Goal: Information Seeking & Learning: Learn about a topic

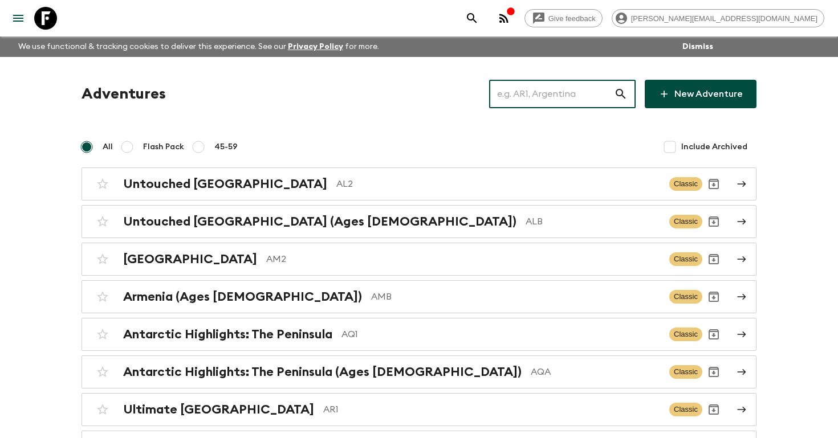
click at [539, 99] on input "text" at bounding box center [551, 94] width 125 height 32
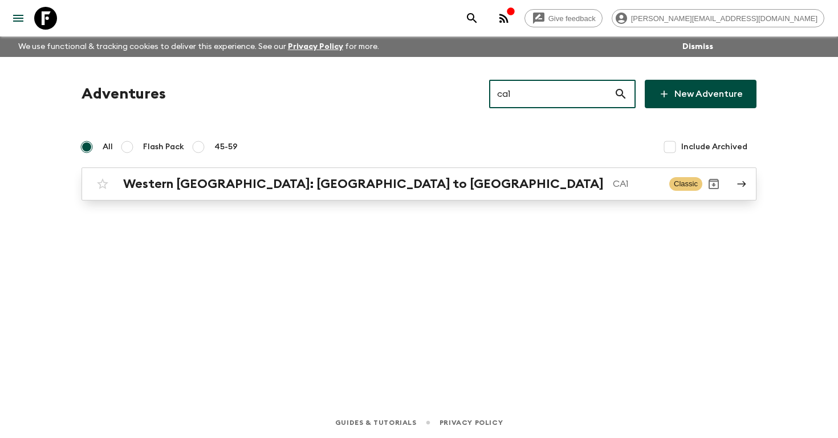
type input "ca1"
click at [314, 187] on h2 "Western [GEOGRAPHIC_DATA]: [GEOGRAPHIC_DATA] to [GEOGRAPHIC_DATA]" at bounding box center [363, 184] width 481 height 15
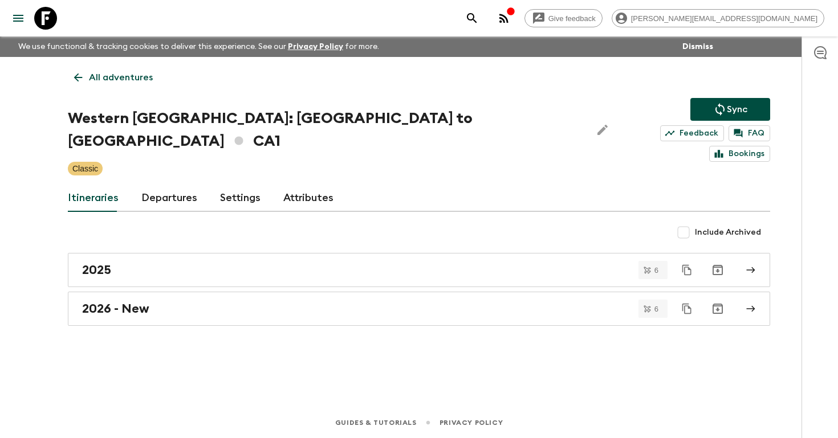
click at [173, 185] on link "Departures" at bounding box center [169, 198] width 56 height 27
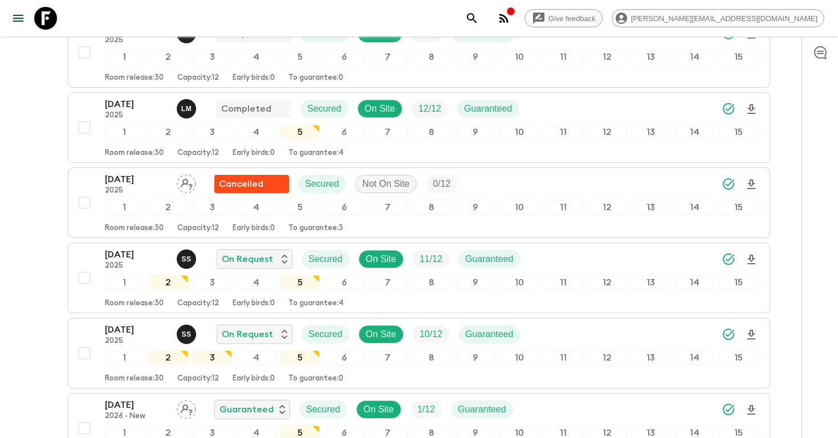
scroll to position [956, 0]
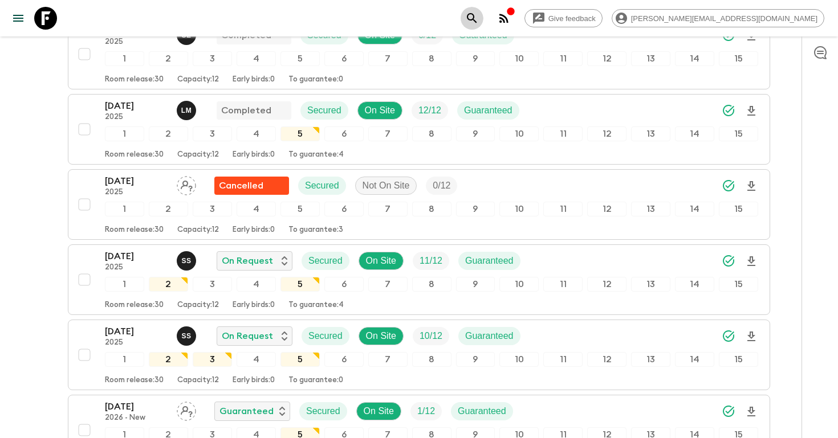
click at [479, 14] on icon "search adventures" at bounding box center [472, 18] width 14 height 14
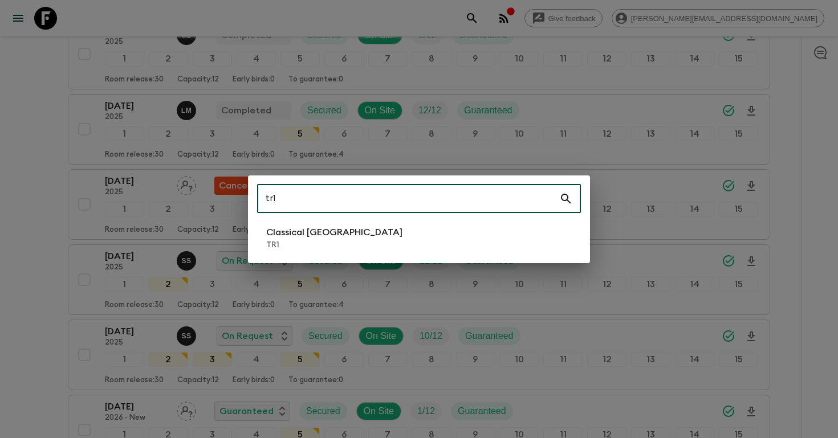
type input "tr1"
click at [311, 229] on p "Classical [GEOGRAPHIC_DATA]" at bounding box center [334, 233] width 136 height 14
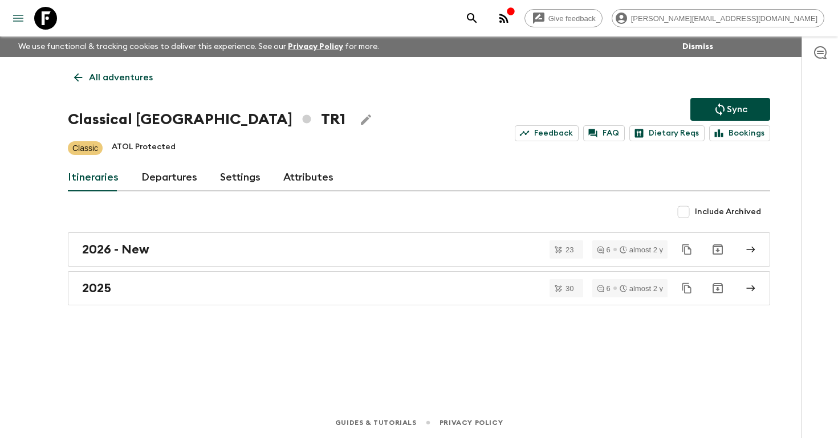
click at [18, 17] on icon "menu" at bounding box center [18, 18] width 14 height 14
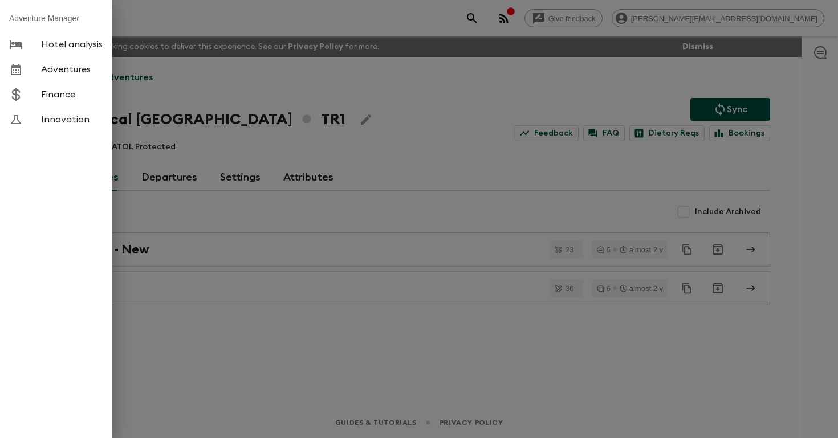
click at [37, 49] on div at bounding box center [25, 45] width 32 height 14
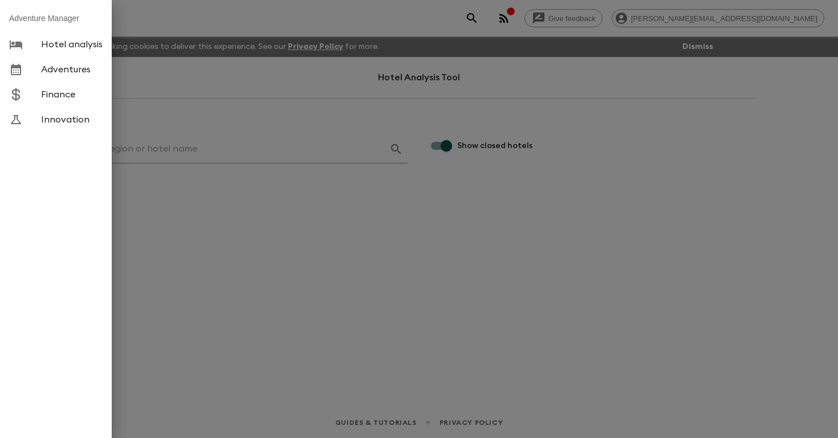
click at [203, 151] on div at bounding box center [419, 219] width 838 height 438
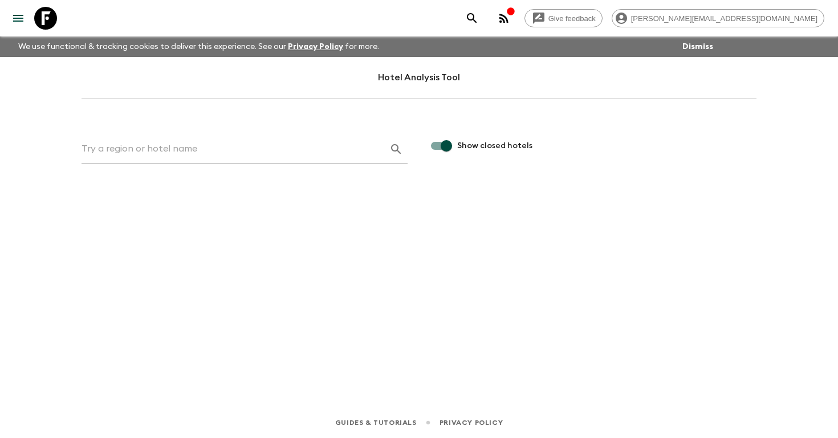
click at [238, 135] on div at bounding box center [245, 149] width 326 height 29
paste input "[GEOGRAPHIC_DATA]"
type input "[GEOGRAPHIC_DATA]"
click at [401, 150] on icon "button" at bounding box center [396, 150] width 14 height 14
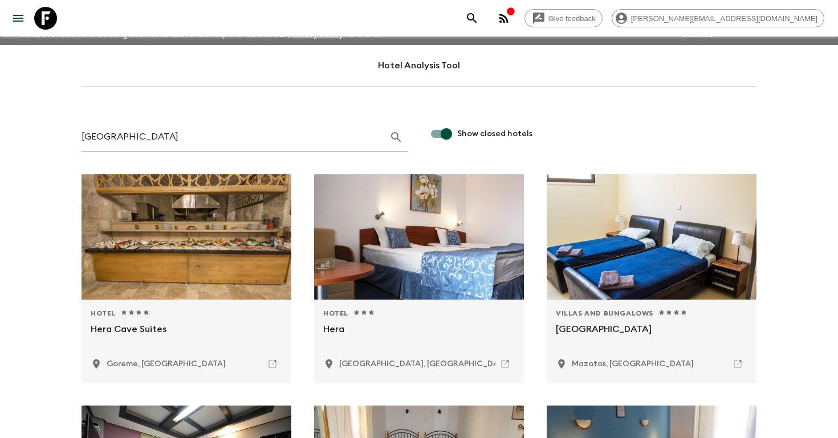
scroll to position [14, 0]
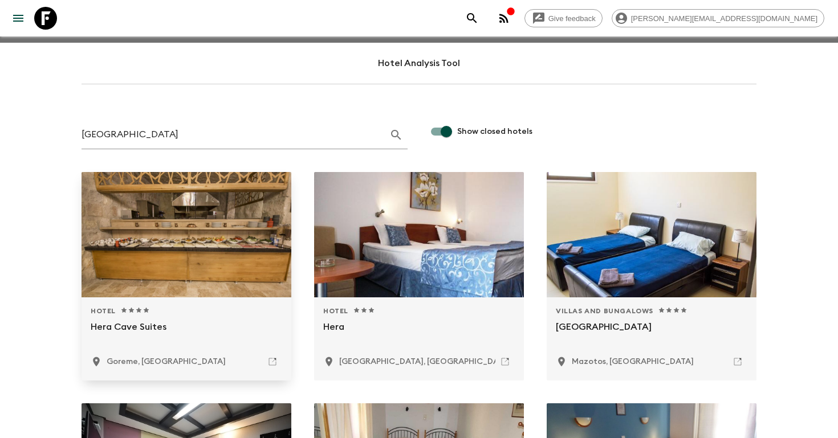
click at [185, 218] on div at bounding box center [187, 234] width 210 height 125
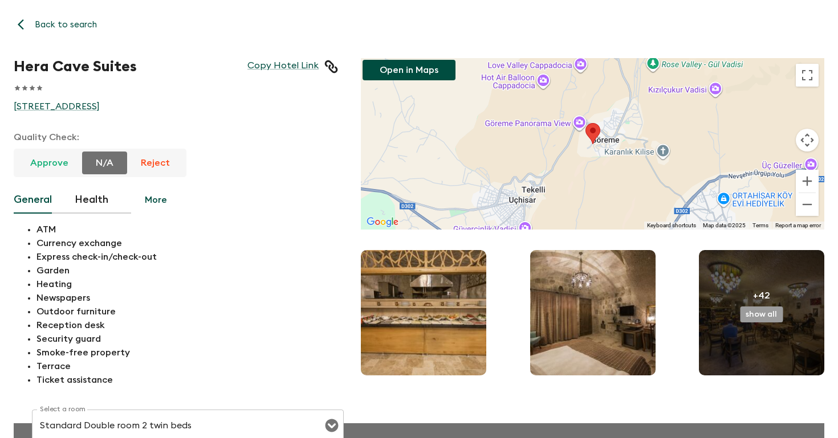
click at [758, 315] on button "show all" at bounding box center [761, 315] width 43 height 16
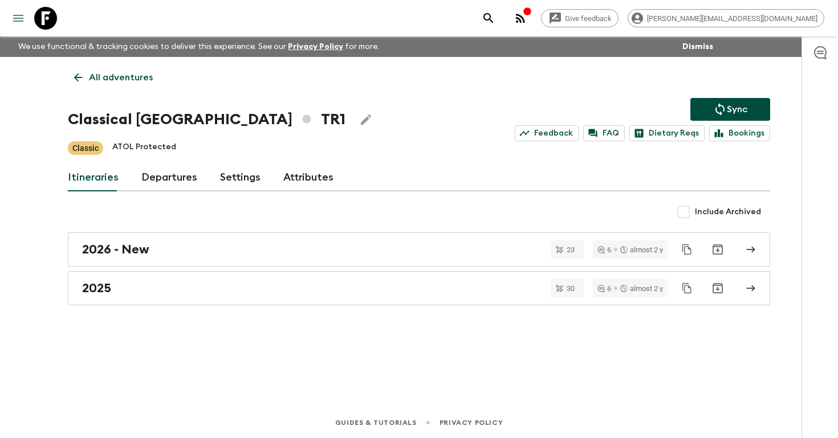
click at [17, 27] on button "menu" at bounding box center [18, 18] width 23 height 23
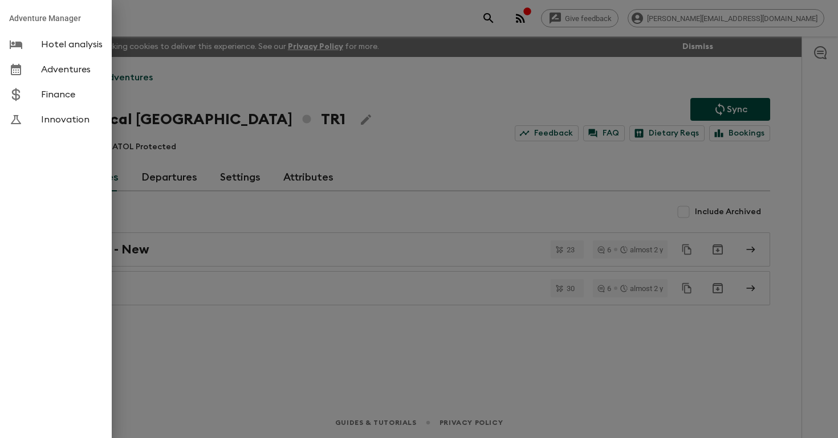
click at [57, 50] on link "Hotel analysis" at bounding box center [56, 44] width 112 height 25
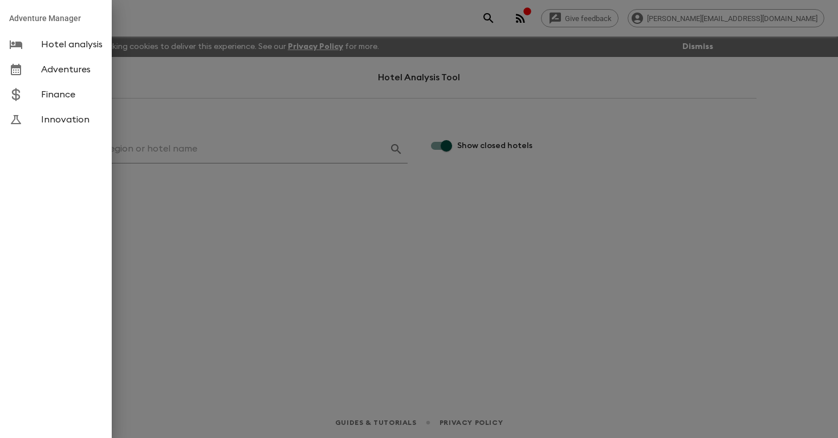
click at [204, 155] on div at bounding box center [419, 219] width 838 height 438
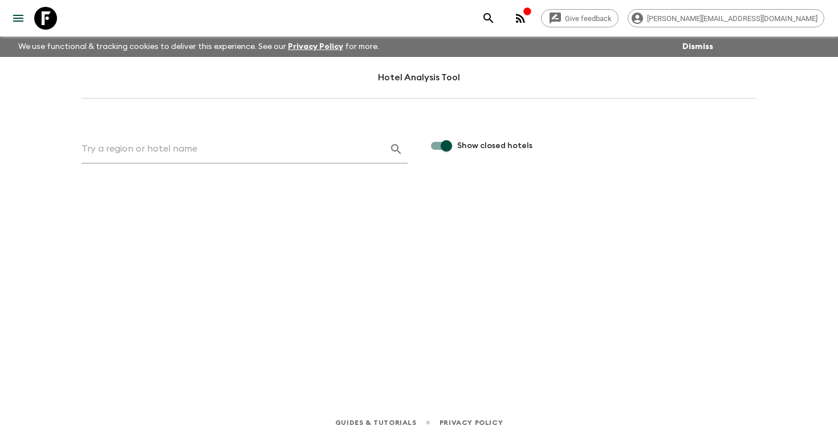
click at [154, 154] on input "text" at bounding box center [231, 149] width 299 height 18
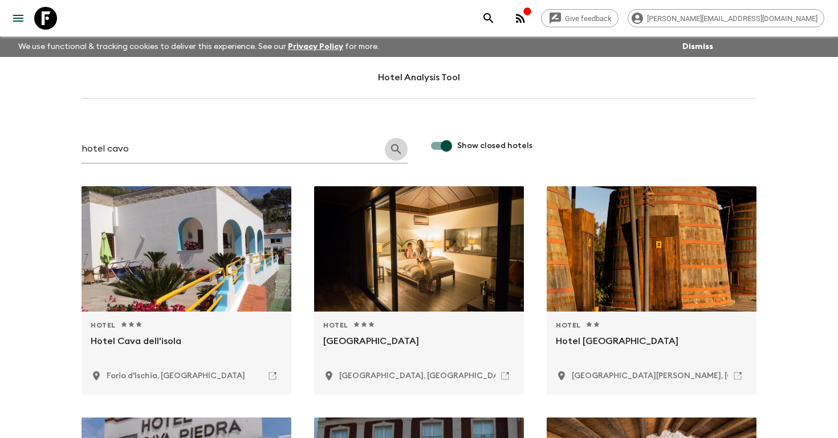
click at [393, 149] on icon "button" at bounding box center [396, 150] width 14 height 14
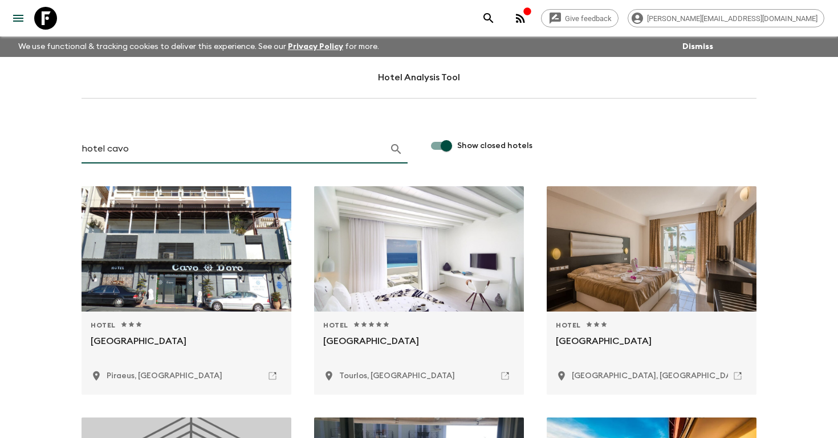
drag, startPoint x: 129, startPoint y: 151, endPoint x: 61, endPoint y: 150, distance: 67.8
click at [62, 151] on div "hotel cavo" at bounding box center [233, 137] width 349 height 51
type input "hera cave"
click at [397, 147] on icon "button" at bounding box center [396, 150] width 14 height 14
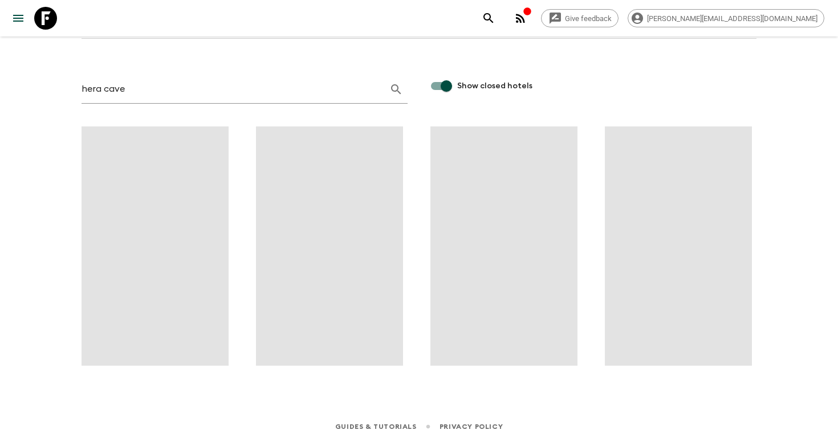
scroll to position [64, 0]
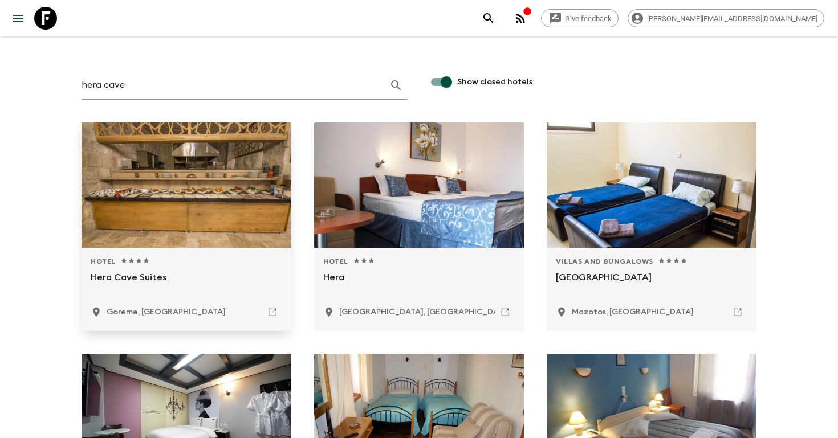
click at [177, 160] on div at bounding box center [187, 185] width 210 height 125
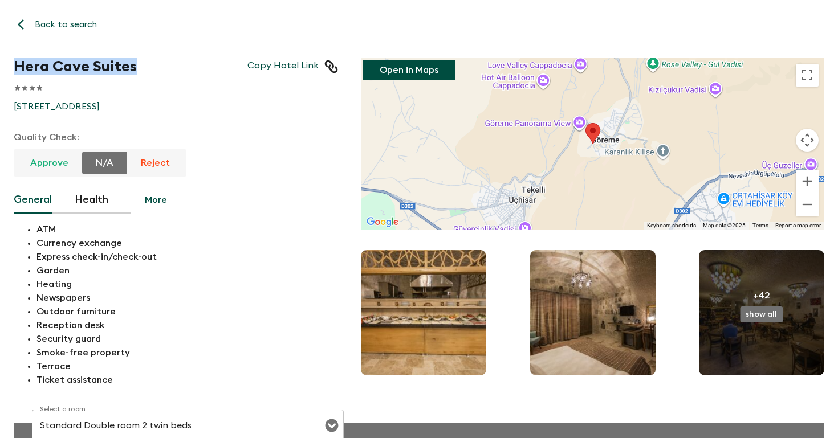
drag, startPoint x: 140, startPoint y: 69, endPoint x: 0, endPoint y: 66, distance: 140.3
click at [0, 66] on div "Hera Cave Suites Copy Hotel Link 1 Star 2 Stars 3 Stars 4 Stars 5 Stars [STREET…" at bounding box center [164, 211] width 347 height 352
copy h1 "Hera Cave Suites"
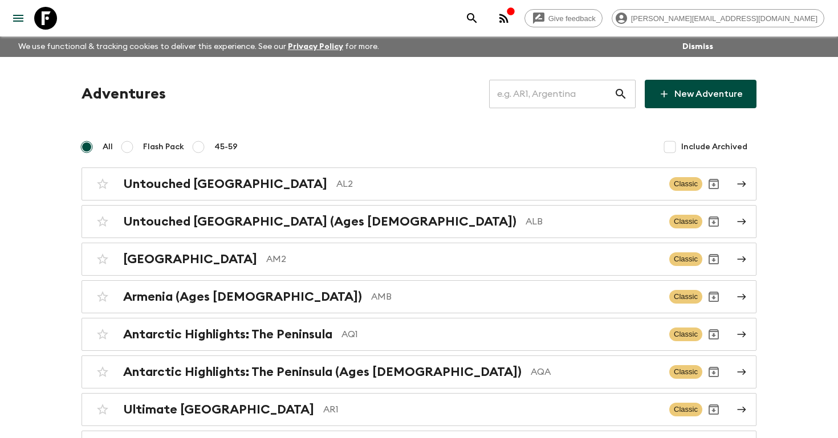
click at [559, 100] on input "text" at bounding box center [551, 94] width 125 height 32
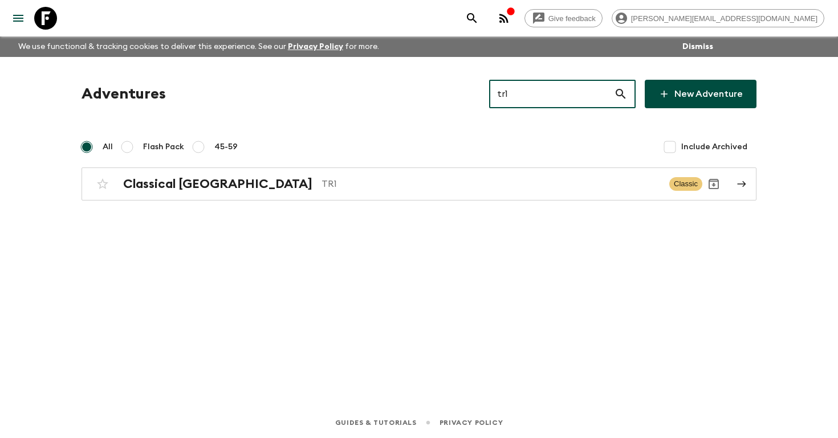
type input "tr1"
click at [20, 21] on icon "menu" at bounding box center [18, 18] width 10 height 7
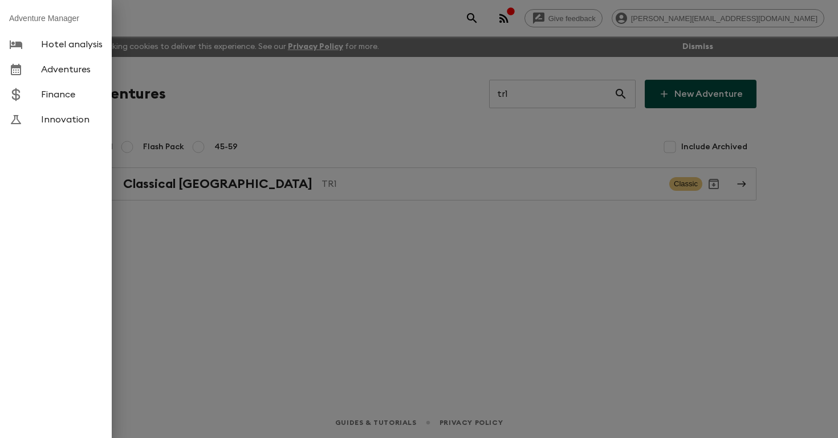
click at [44, 46] on span "Hotel analysis" at bounding box center [72, 44] width 62 height 11
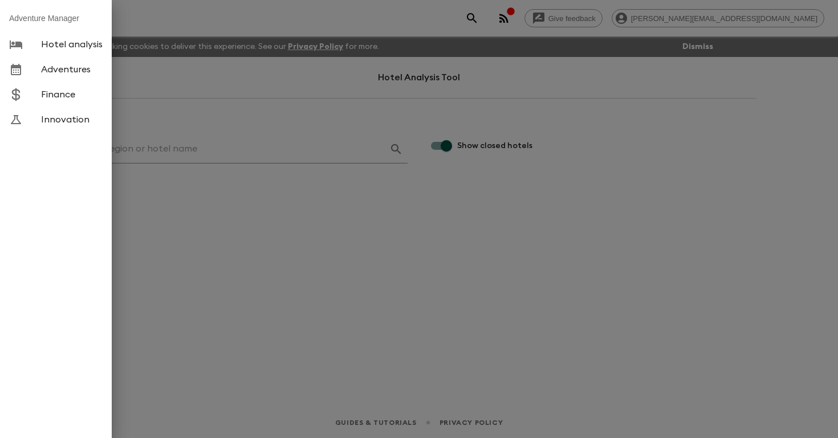
click at [160, 150] on div at bounding box center [419, 219] width 838 height 438
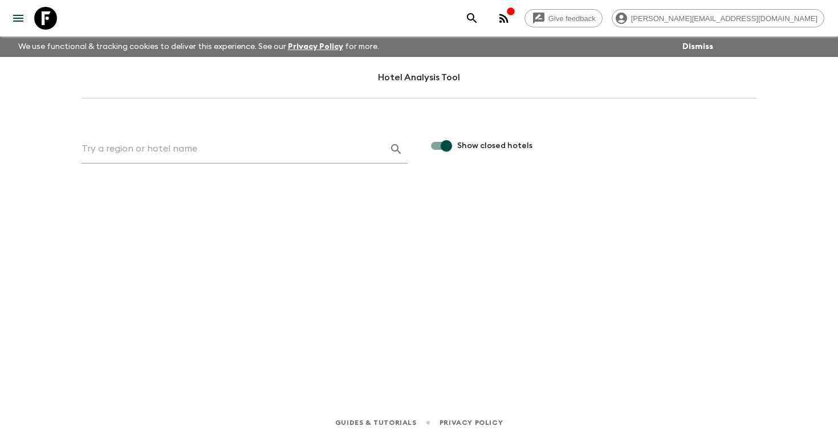
click at [142, 151] on input "text" at bounding box center [231, 149] width 299 height 18
paste input "Doors of Cappadocia"
type input "Doors of Cappadocia"
click at [392, 149] on icon "button" at bounding box center [396, 149] width 10 height 10
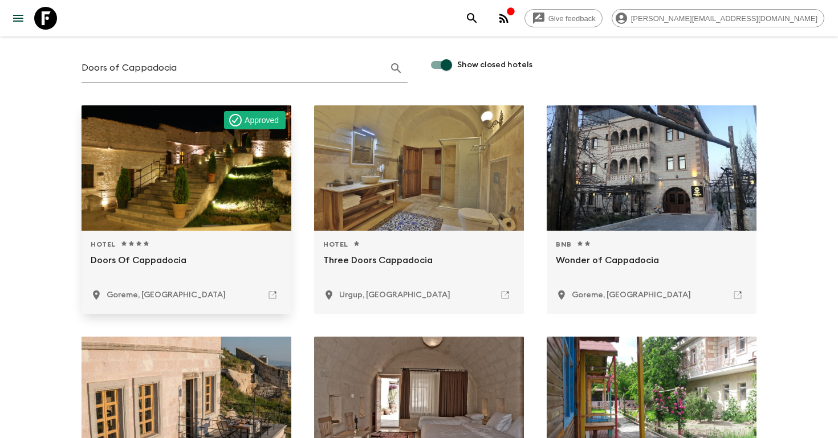
click at [169, 176] on div at bounding box center [187, 167] width 210 height 125
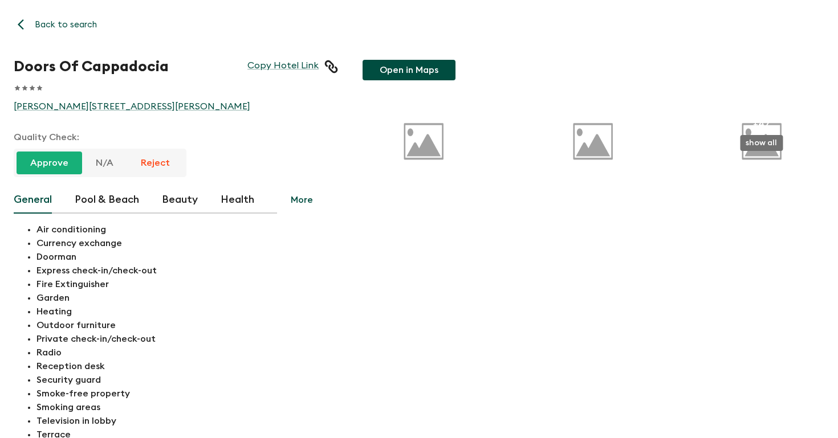
scroll to position [81, 0]
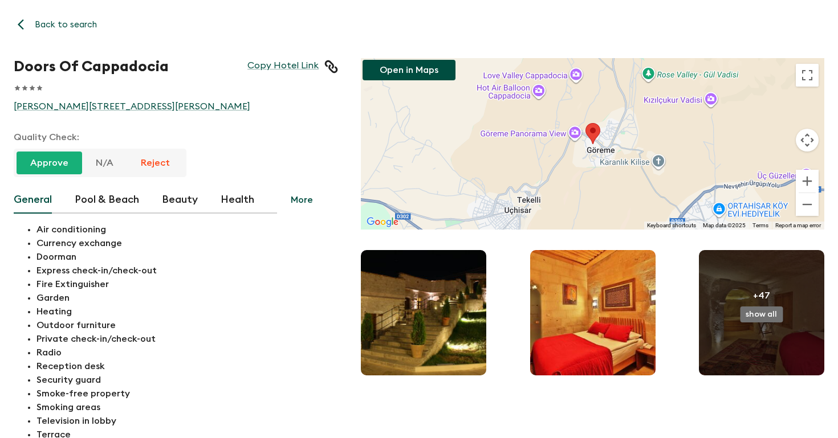
click at [763, 310] on button "show all" at bounding box center [761, 315] width 43 height 16
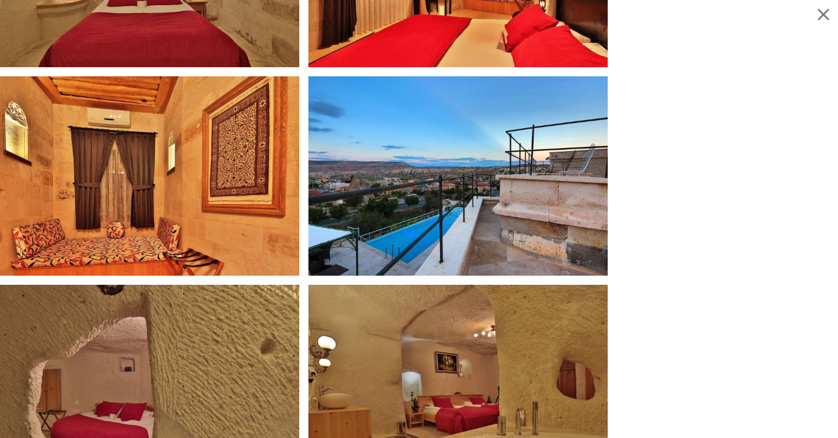
scroll to position [0, 0]
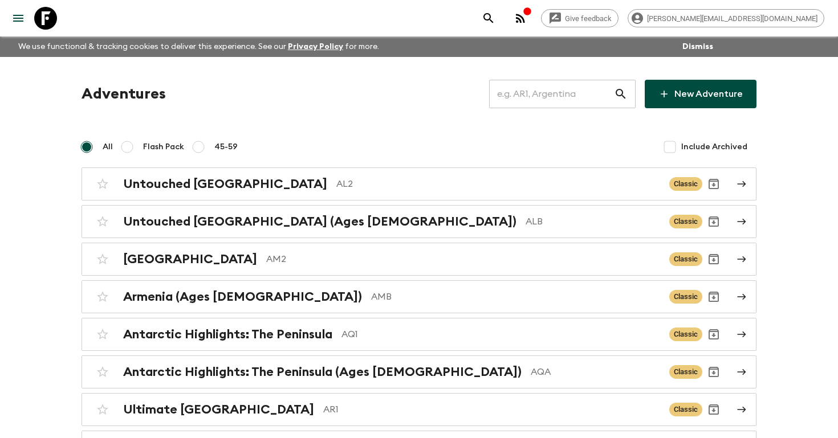
click at [540, 86] on input "text" at bounding box center [551, 94] width 125 height 32
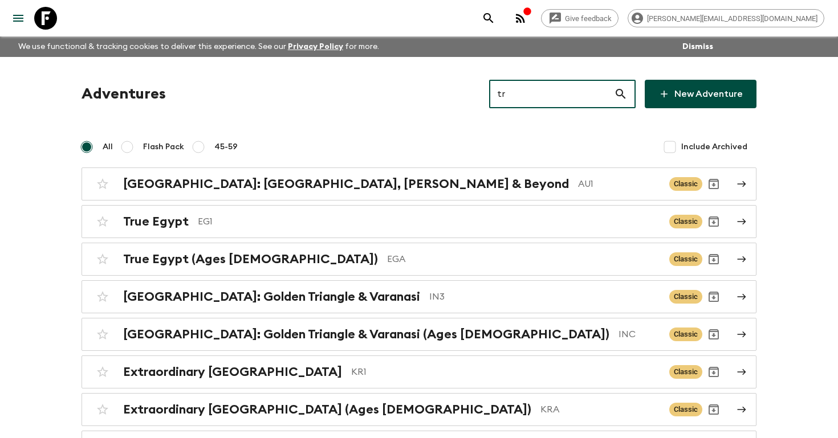
type input "tr1"
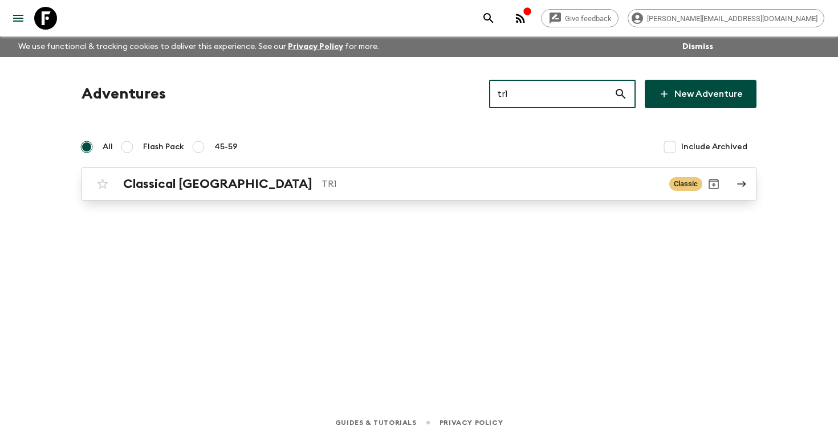
click at [211, 181] on h2 "Classical [GEOGRAPHIC_DATA]" at bounding box center [217, 184] width 189 height 15
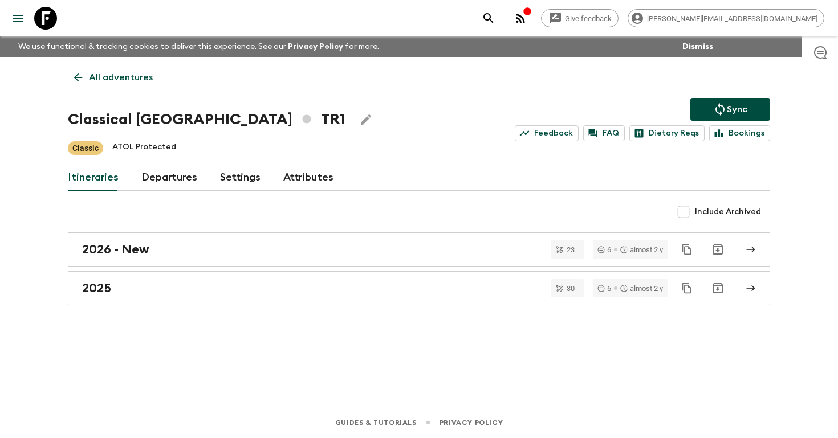
click at [170, 183] on link "Departures" at bounding box center [169, 177] width 56 height 27
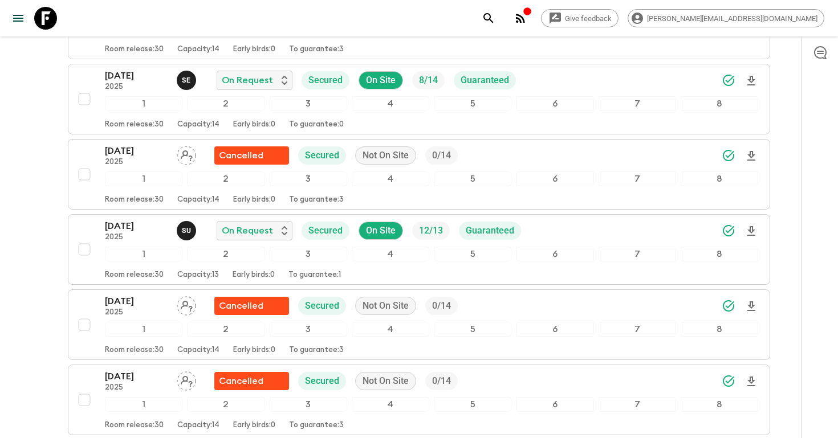
scroll to position [2628, 0]
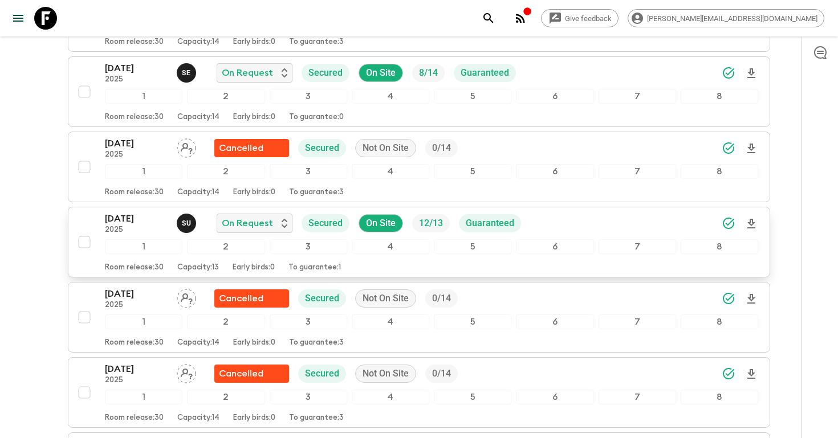
click at [585, 222] on div "07 Sep 2025 2025 S U On Request Secured On Site 12 / 13 Guaranteed" at bounding box center [431, 223] width 653 height 23
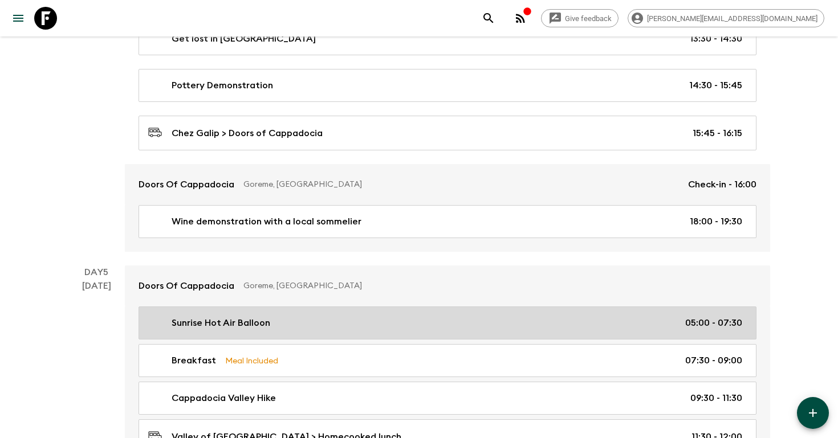
scroll to position [1288, 0]
